Goal: Information Seeking & Learning: Understand process/instructions

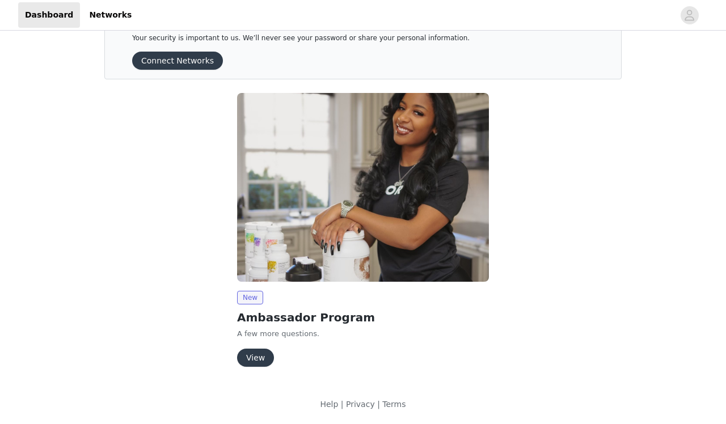
scroll to position [33, 0]
click at [257, 310] on button "View" at bounding box center [255, 359] width 37 height 18
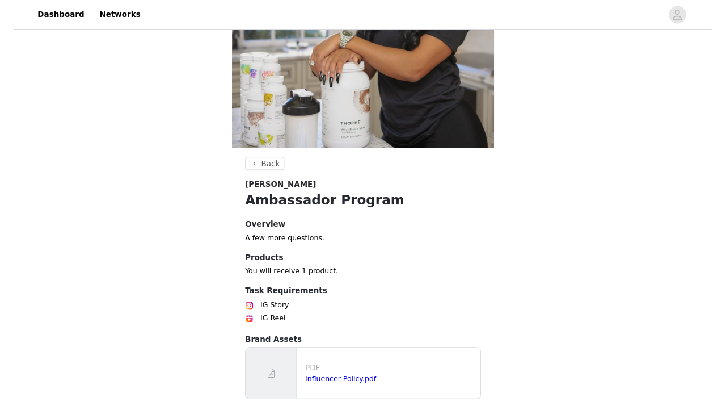
scroll to position [219, 0]
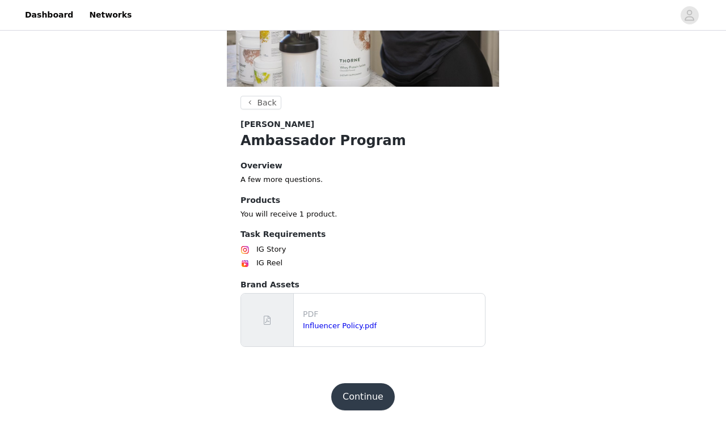
click at [320, 310] on div "PDF Influencer Policy.pdf" at bounding box center [392, 320] width 187 height 32
click at [322, 310] on link "Influencer Policy.pdf" at bounding box center [340, 326] width 74 height 9
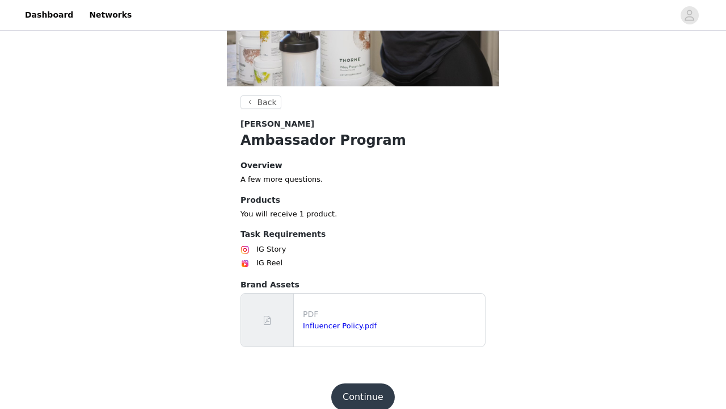
click at [363, 310] on button "Continue" at bounding box center [363, 396] width 64 height 27
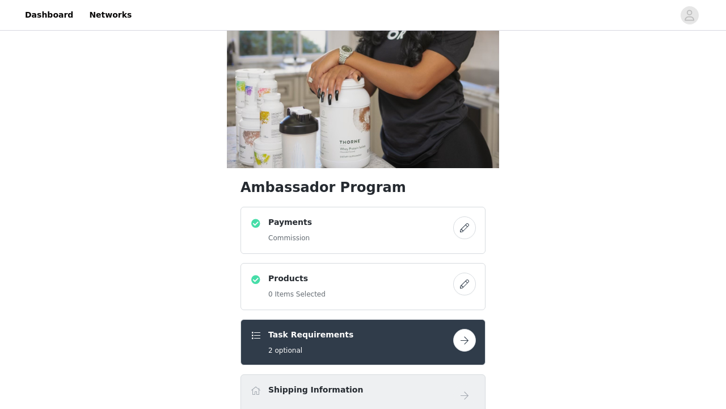
scroll to position [128, 0]
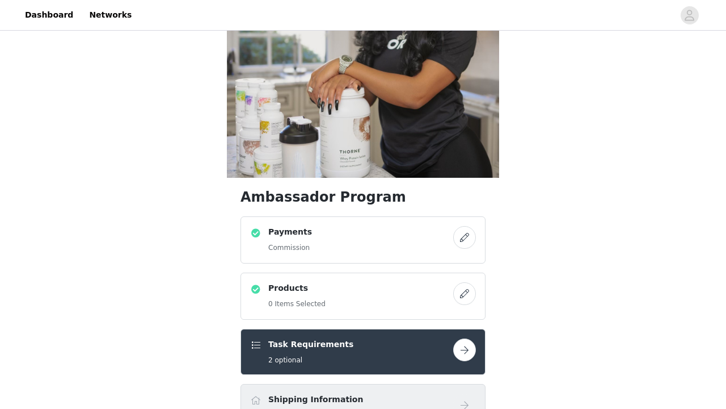
click at [428, 238] on button "button" at bounding box center [464, 237] width 23 height 23
